Goal: Task Accomplishment & Management: Complete application form

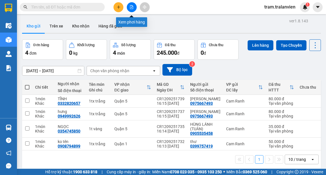
click at [118, 9] on button at bounding box center [118, 7] width 10 height 10
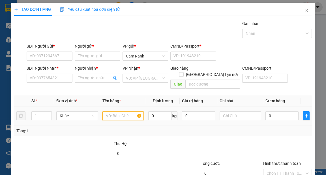
click at [110, 111] on input "text" at bounding box center [123, 115] width 42 height 9
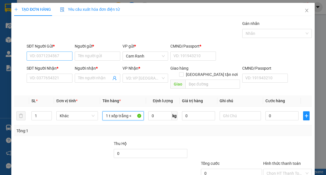
type input "1 t xốp trắng <"
click at [55, 59] on input "SĐT Người Gửi *" at bounding box center [50, 55] width 46 height 9
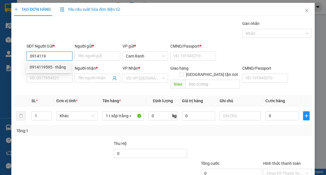
click at [50, 66] on div "0914119595 - thắng" at bounding box center [49, 67] width 38 height 6
type input "0914119595"
type input "thắng"
type input "1"
type input "0946865249"
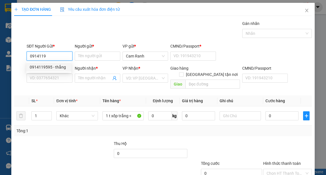
type input "linh"
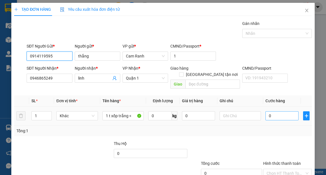
type input "0914119595"
click at [270, 111] on input "0" at bounding box center [281, 115] width 33 height 9
type input "1"
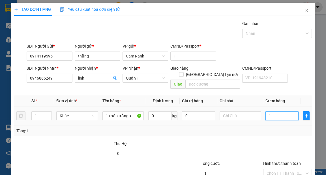
type input "0"
type input "03"
type input "3"
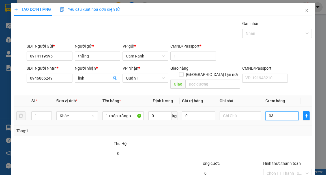
type input "3"
type input "035"
type input "35"
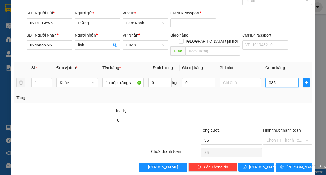
scroll to position [34, 0]
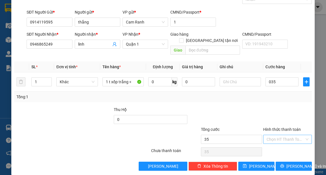
type input "35.000"
click at [268, 135] on input "Hình thức thanh toán" at bounding box center [285, 139] width 38 height 8
click at [274, 143] on div "Tại văn phòng" at bounding box center [284, 144] width 41 height 6
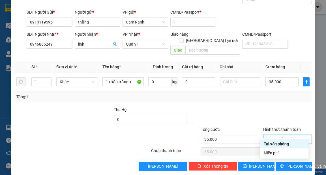
type input "0"
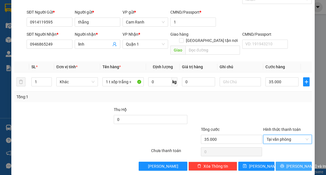
click at [286, 163] on span "[PERSON_NAME] và In" at bounding box center [306, 166] width 40 height 6
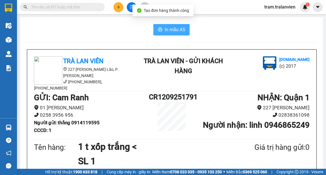
click at [175, 29] on span "In mẫu A5" at bounding box center [175, 29] width 20 height 7
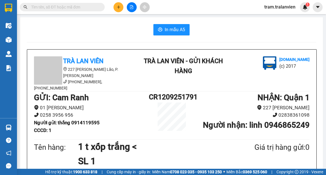
click at [127, 27] on div "In mẫu A5" at bounding box center [171, 29] width 289 height 11
drag, startPoint x: 103, startPoint y: 117, endPoint x: 75, endPoint y: 119, distance: 27.8
click at [75, 119] on li "Người gửi : thắng 0914119595" at bounding box center [91, 123] width 115 height 8
copy b "0914119595"
click at [73, 7] on input "text" at bounding box center [64, 7] width 67 height 6
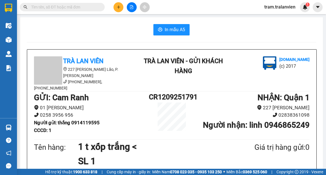
paste input "0914119595"
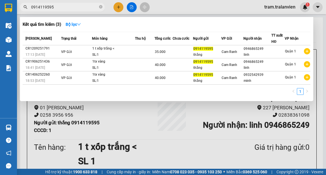
type input "0914119595"
click at [134, 116] on div at bounding box center [163, 87] width 326 height 175
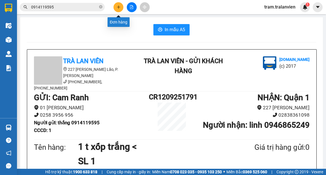
click at [121, 5] on button at bounding box center [118, 7] width 10 height 10
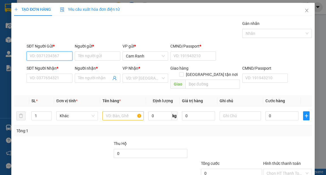
click at [61, 55] on input "SĐT Người Gửi *" at bounding box center [50, 55] width 46 height 9
click at [68, 68] on div "0779418061 - ĐOÀN THỊ MAI" at bounding box center [55, 67] width 51 height 6
type input "0779418061"
type input "ĐOÀN THỊ MAI"
type input "056191012037"
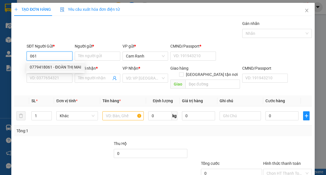
type input "0903697376"
type input "hữu"
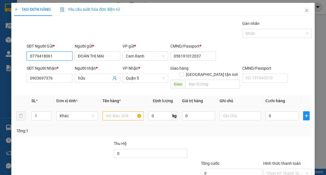
type input "0779418061"
click at [115, 111] on input "text" at bounding box center [123, 115] width 42 height 9
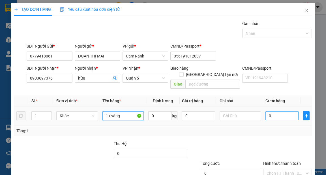
type input "1 t vàng"
click at [280, 111] on input "0" at bounding box center [281, 115] width 33 height 9
type input "5"
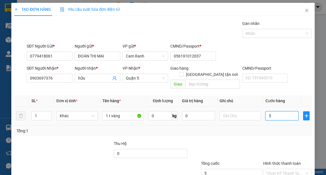
type input "55"
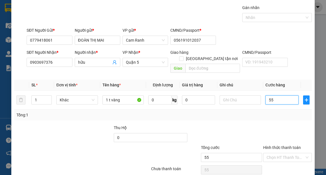
scroll to position [34, 0]
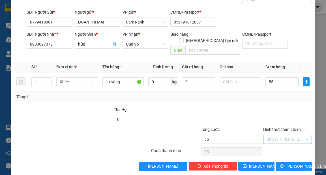
type input "55.000"
click at [288, 135] on input "Hình thức thanh toán" at bounding box center [285, 139] width 38 height 8
click at [284, 143] on div "Tại văn phòng" at bounding box center [284, 144] width 41 height 6
type input "0"
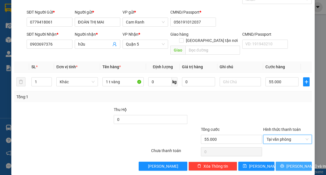
click at [295, 163] on span "[PERSON_NAME] và In" at bounding box center [306, 166] width 40 height 6
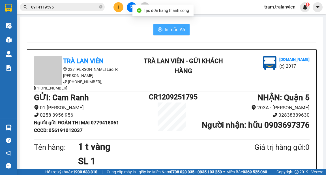
click at [162, 31] on button "In mẫu A5" at bounding box center [171, 29] width 36 height 11
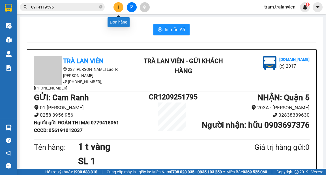
click at [117, 5] on icon "plus" at bounding box center [119, 7] width 4 height 4
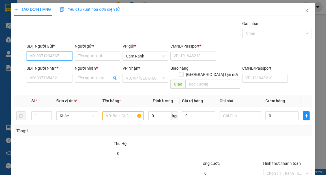
click at [55, 56] on input "SĐT Người Gửi *" at bounding box center [50, 55] width 46 height 9
click at [56, 65] on div "0779418061 - ĐOÀN THỊ MAI" at bounding box center [55, 67] width 51 height 6
type input "0779418061"
type input "ĐOÀN THỊ MAI"
type input "056191012037"
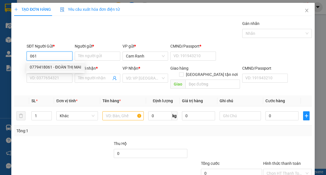
type input "0903697376"
type input "hữu"
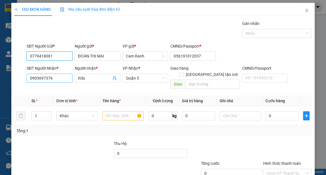
type input "0779418061"
drag, startPoint x: 58, startPoint y: 81, endPoint x: 24, endPoint y: 77, distance: 34.2
click at [24, 77] on div "SĐT Người Nhận * 0903697376 Người nhận * hữu VP Nhận * Quận 5 Giao hàng [GEOGRA…" at bounding box center [163, 78] width 298 height 26
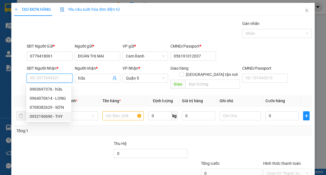
drag, startPoint x: 58, startPoint y: 115, endPoint x: 58, endPoint y: 111, distance: 3.7
click at [58, 115] on div "0932190690 - THY" at bounding box center [49, 116] width 38 height 6
type input "0932190690"
type input "THY"
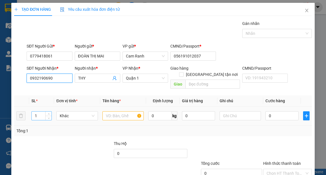
type input "0932190690"
drag, startPoint x: 36, startPoint y: 106, endPoint x: 33, endPoint y: 107, distance: 3.8
click at [33, 111] on input "1" at bounding box center [42, 115] width 20 height 8
type input "2"
click at [112, 111] on input "text" at bounding box center [123, 115] width 42 height 9
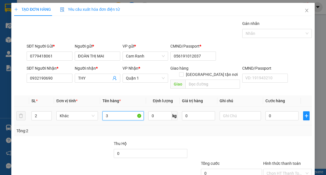
type input "3"
type input "2 t vàng"
click at [272, 111] on input "0" at bounding box center [281, 115] width 33 height 9
type input "1"
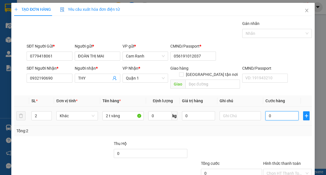
type input "1"
type input "12"
type input "120"
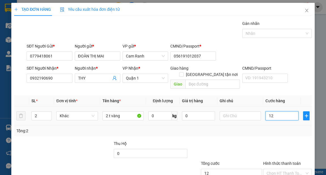
type input "120"
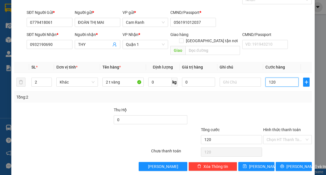
scroll to position [34, 0]
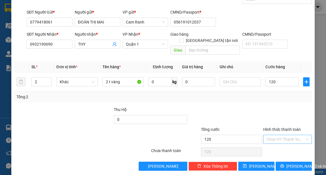
type input "120.000"
click at [284, 135] on input "Hình thức thanh toán" at bounding box center [285, 139] width 38 height 8
click at [283, 142] on div "Tại văn phòng" at bounding box center [284, 144] width 41 height 6
type input "0"
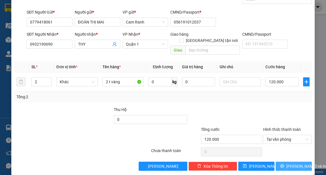
click at [289, 163] on span "[PERSON_NAME] và In" at bounding box center [306, 166] width 40 height 6
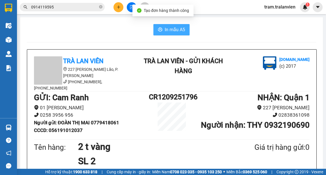
click at [179, 31] on span "In mẫu A5" at bounding box center [175, 29] width 20 height 7
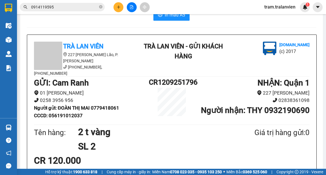
scroll to position [23, 0]
